Goal: Transaction & Acquisition: Purchase product/service

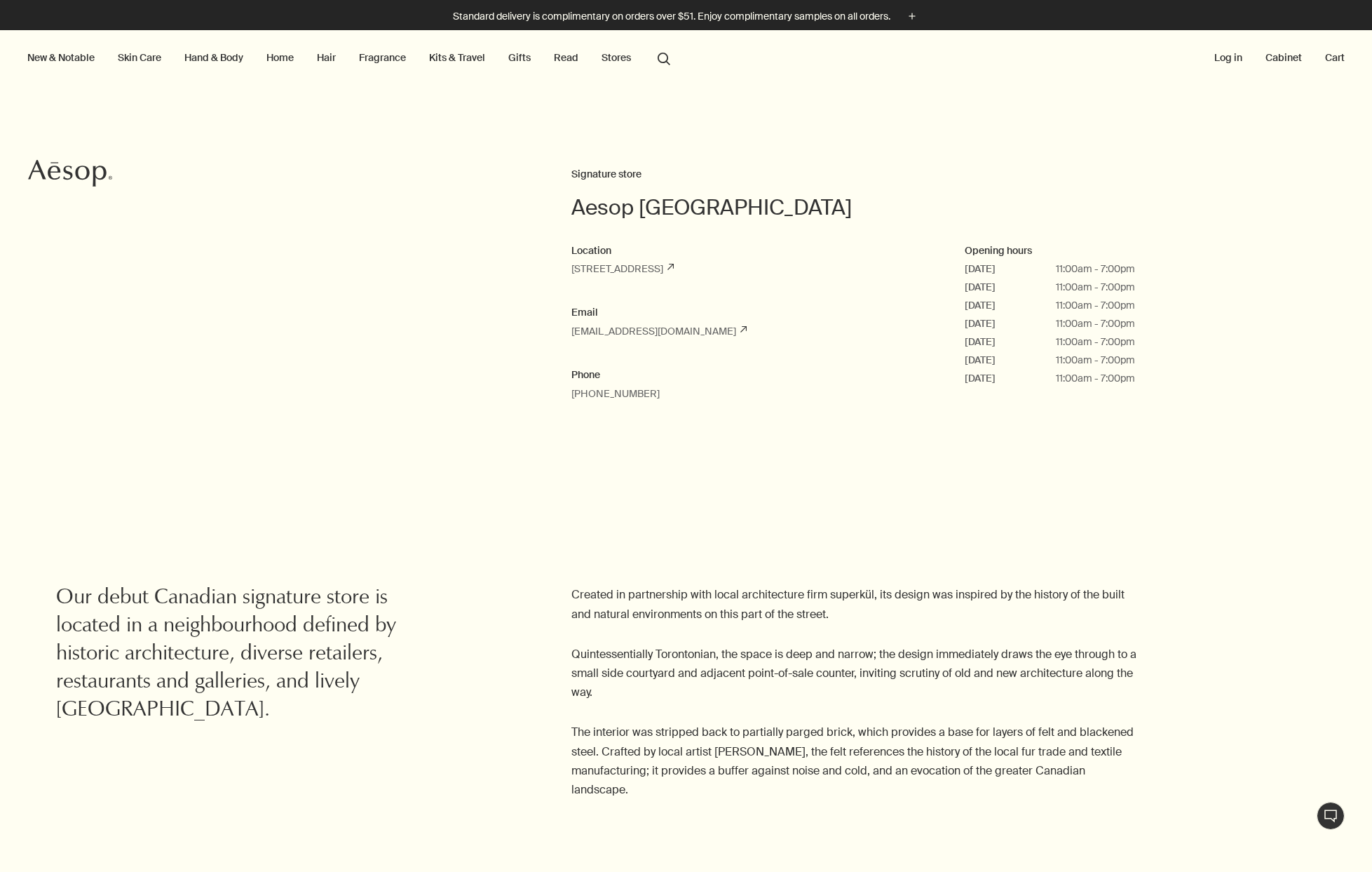
click at [477, 52] on link "Kits & Travel" at bounding box center [457, 57] width 62 height 18
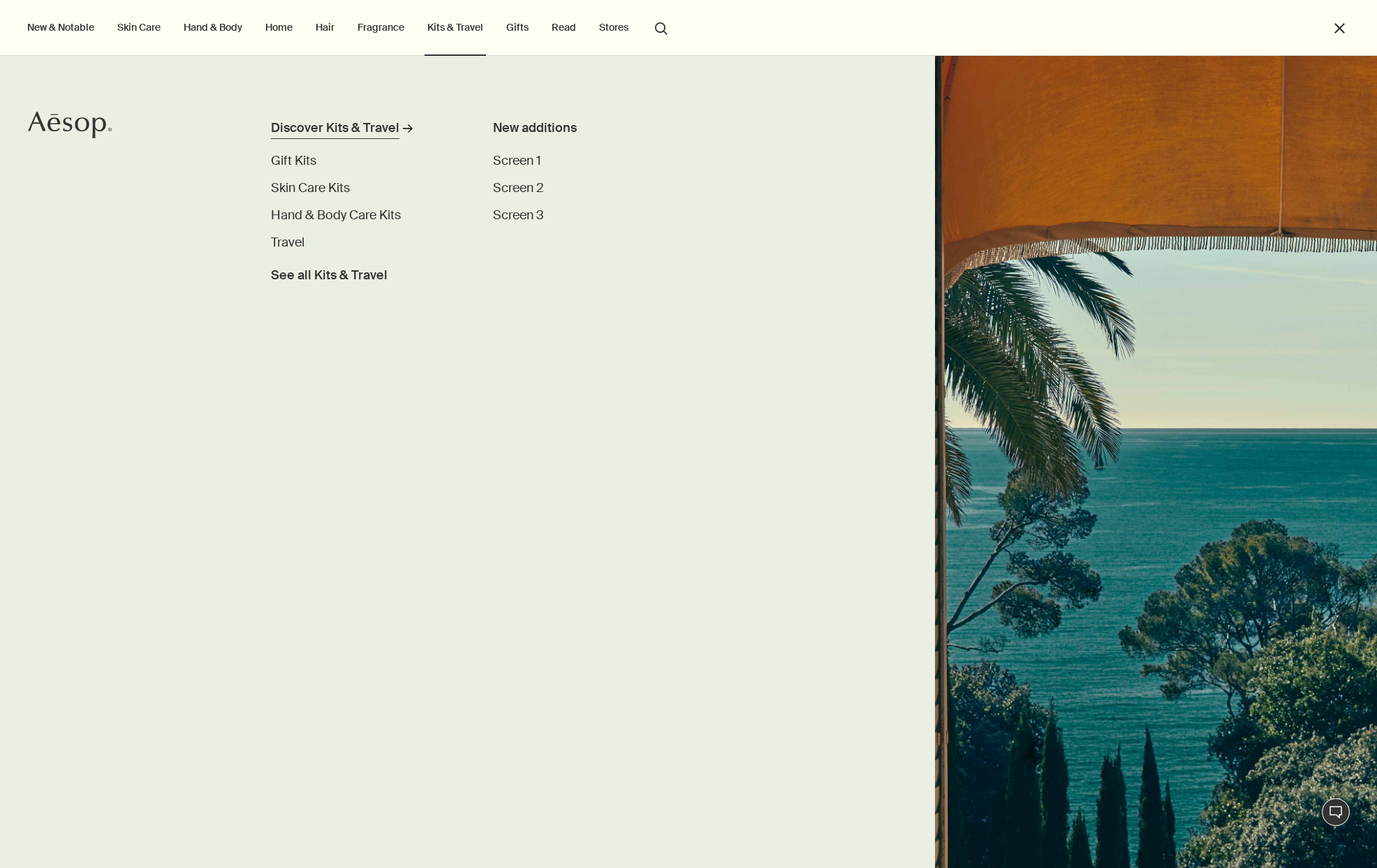
click at [336, 125] on div "Discover Kits & Travel" at bounding box center [335, 128] width 128 height 19
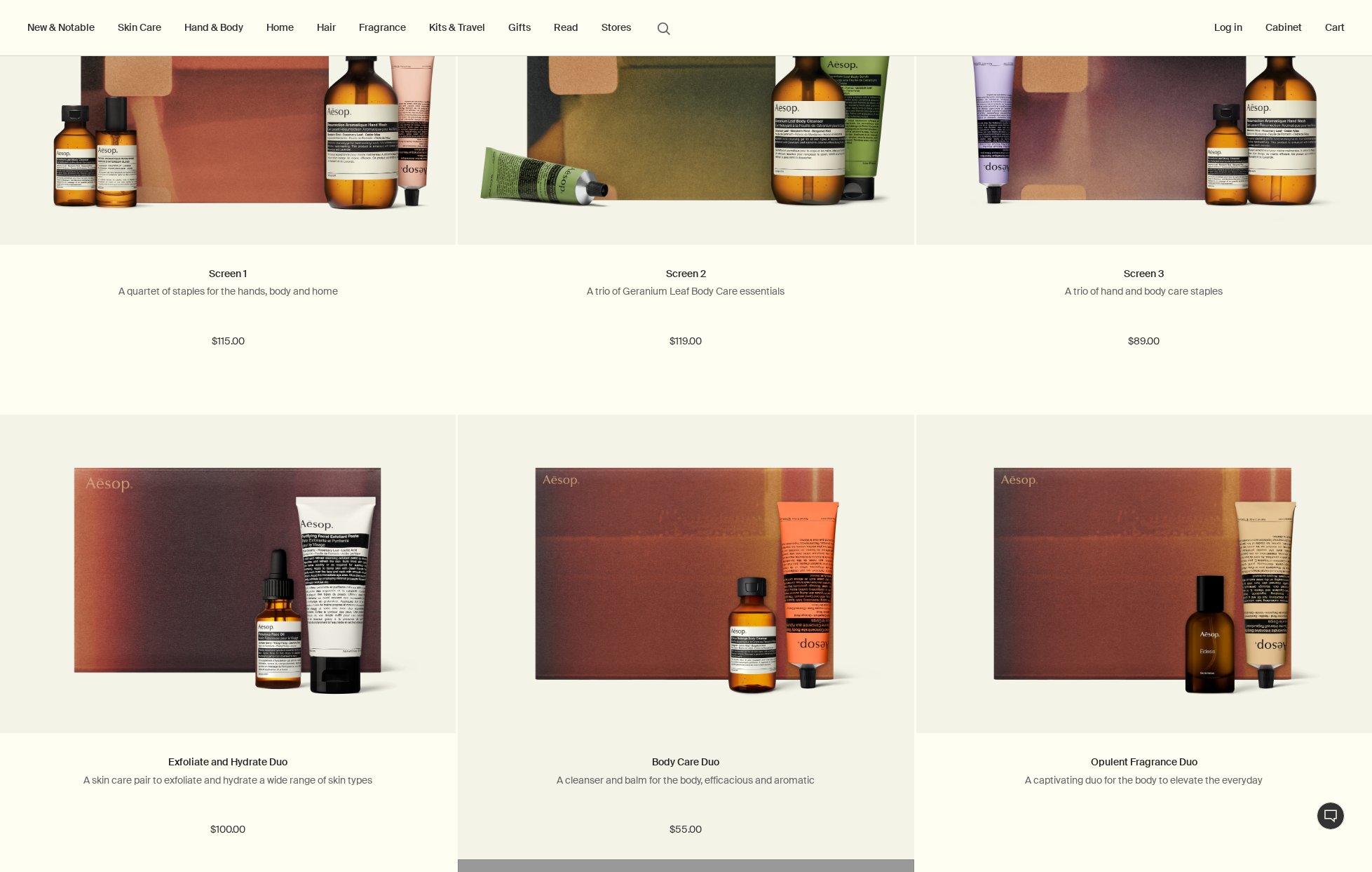
scroll to position [361, 0]
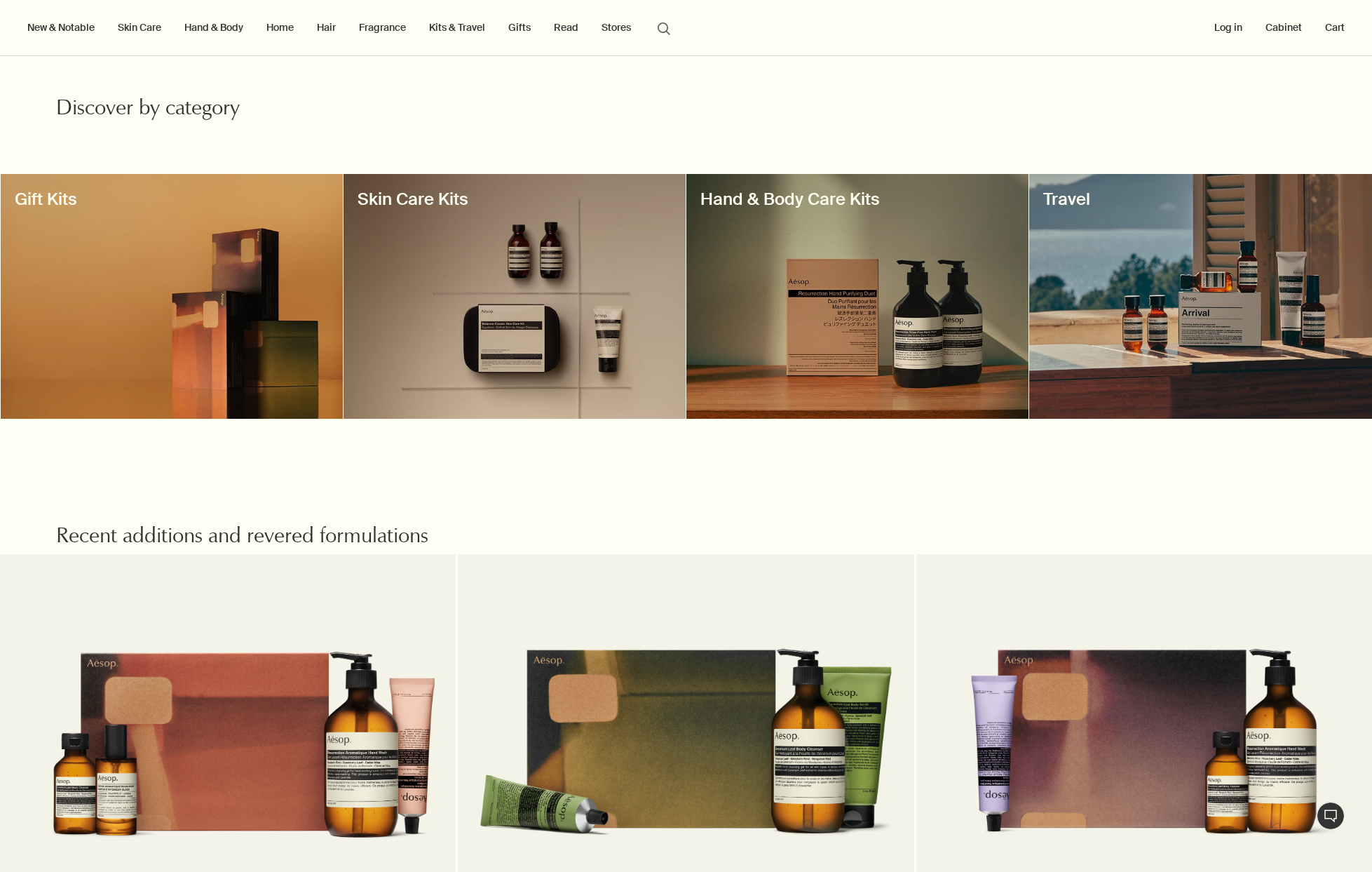
click at [1205, 326] on div at bounding box center [1200, 296] width 342 height 245
